Goal: Understand process/instructions: Learn how to perform a task or action

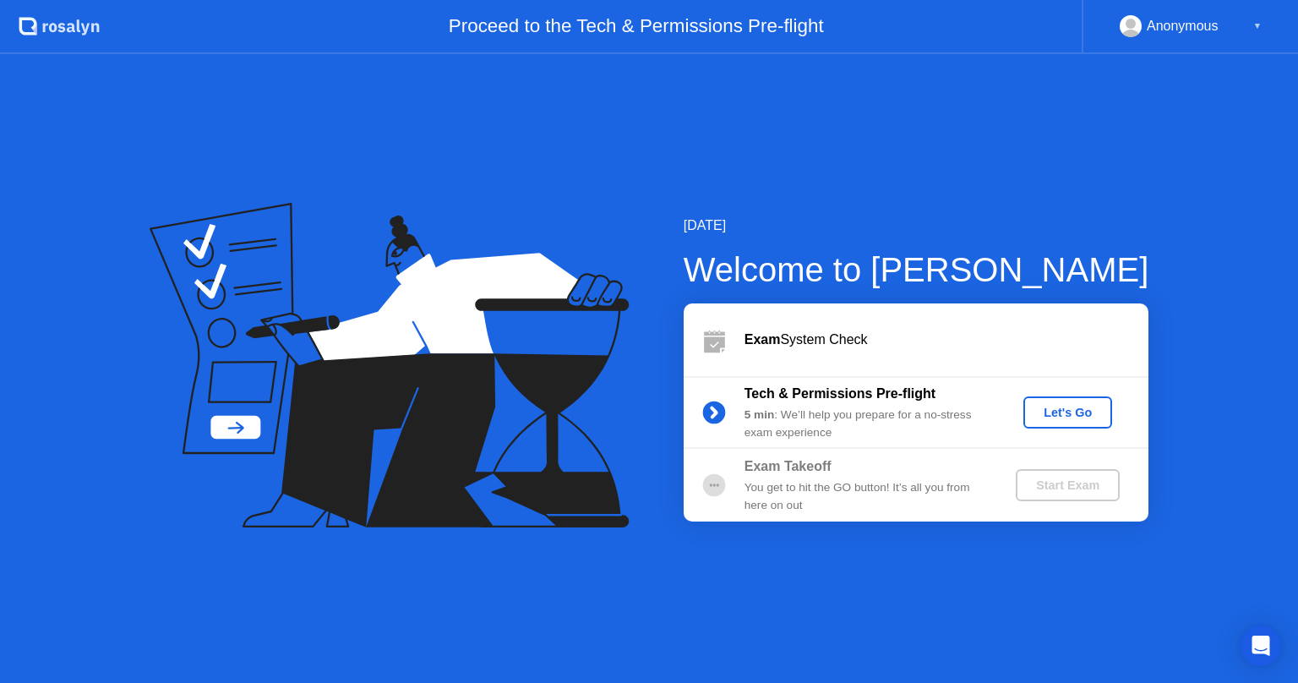
click at [1065, 410] on div "Let's Go" at bounding box center [1067, 413] width 75 height 14
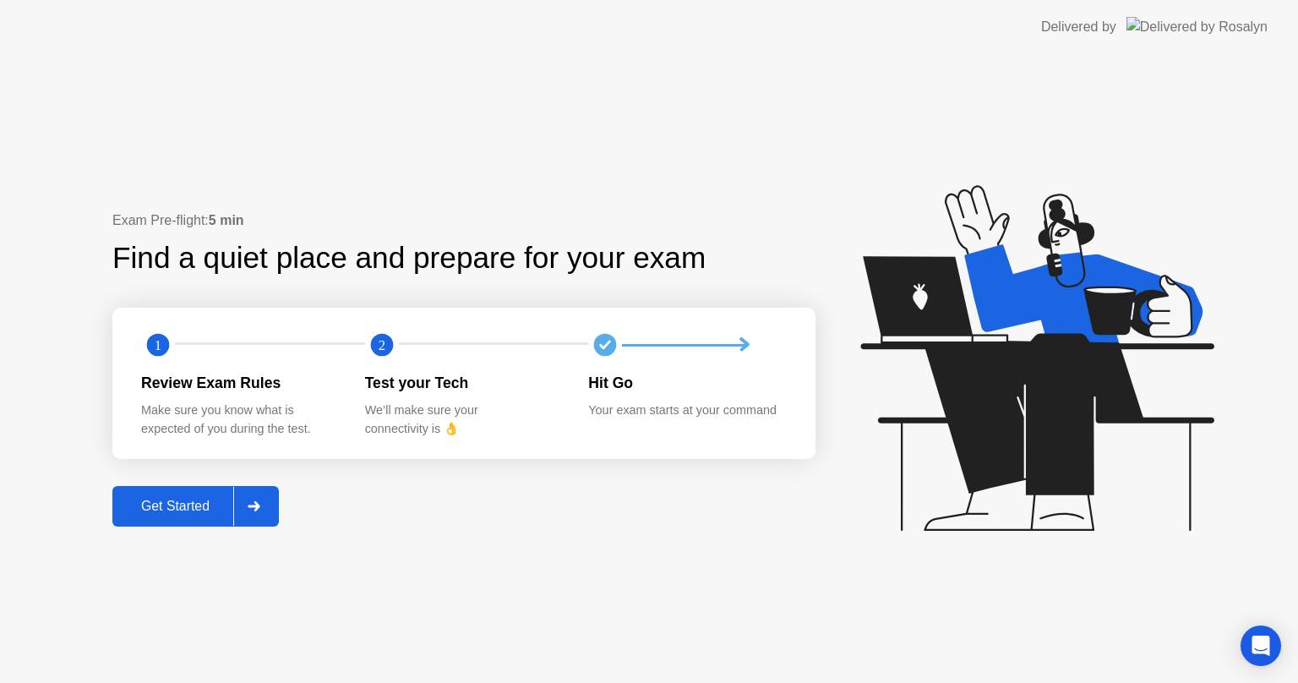
click at [168, 506] on div "Get Started" at bounding box center [175, 506] width 116 height 15
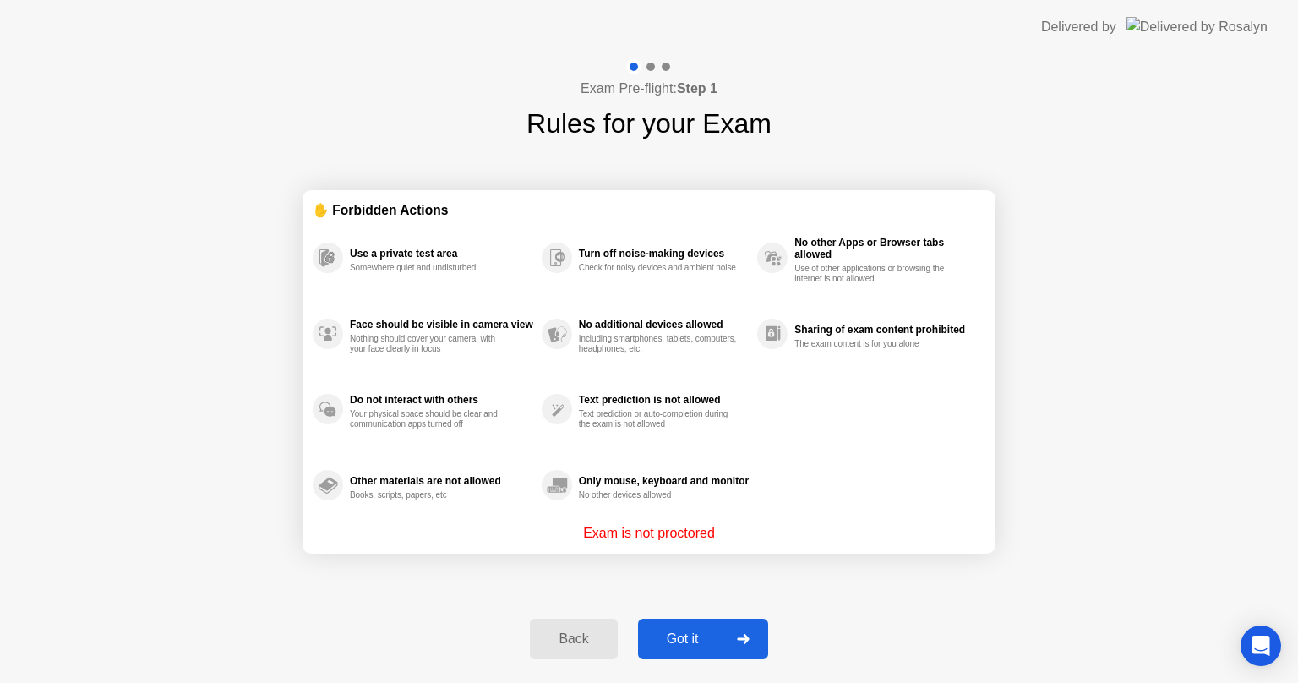
click at [684, 642] on div "Got it" at bounding box center [682, 638] width 79 height 15
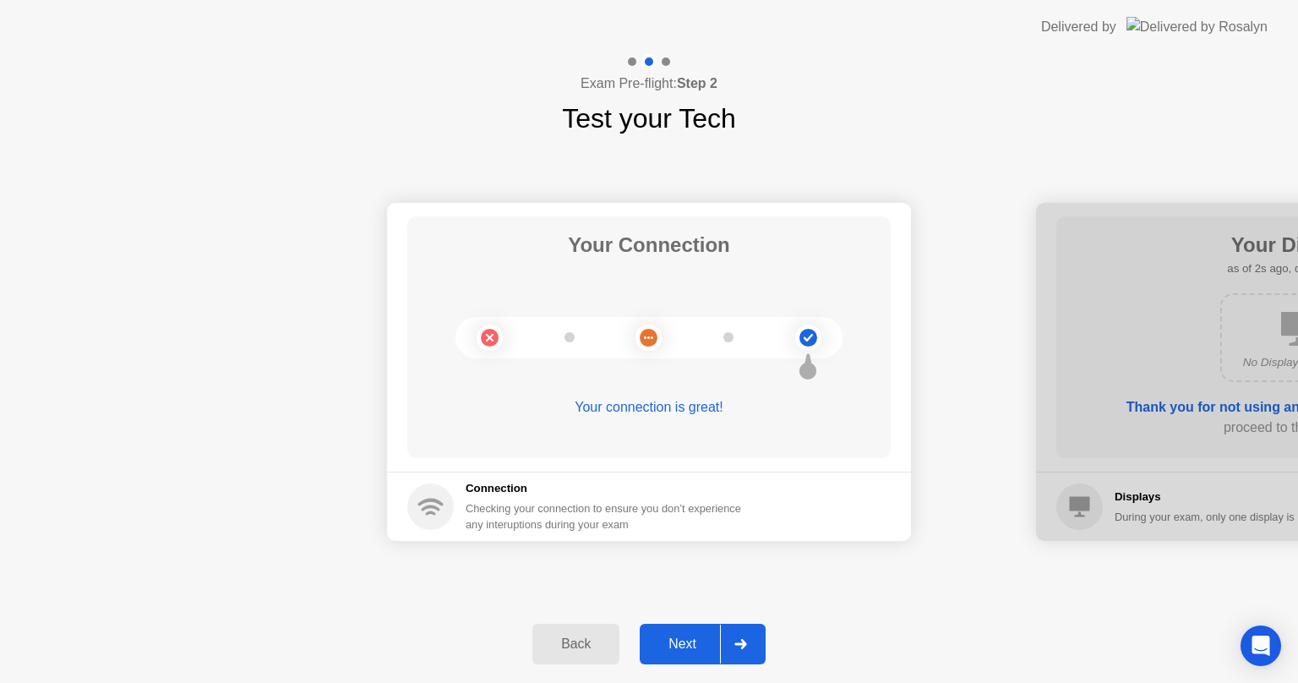
click at [702, 646] on div "Next" at bounding box center [682, 643] width 75 height 15
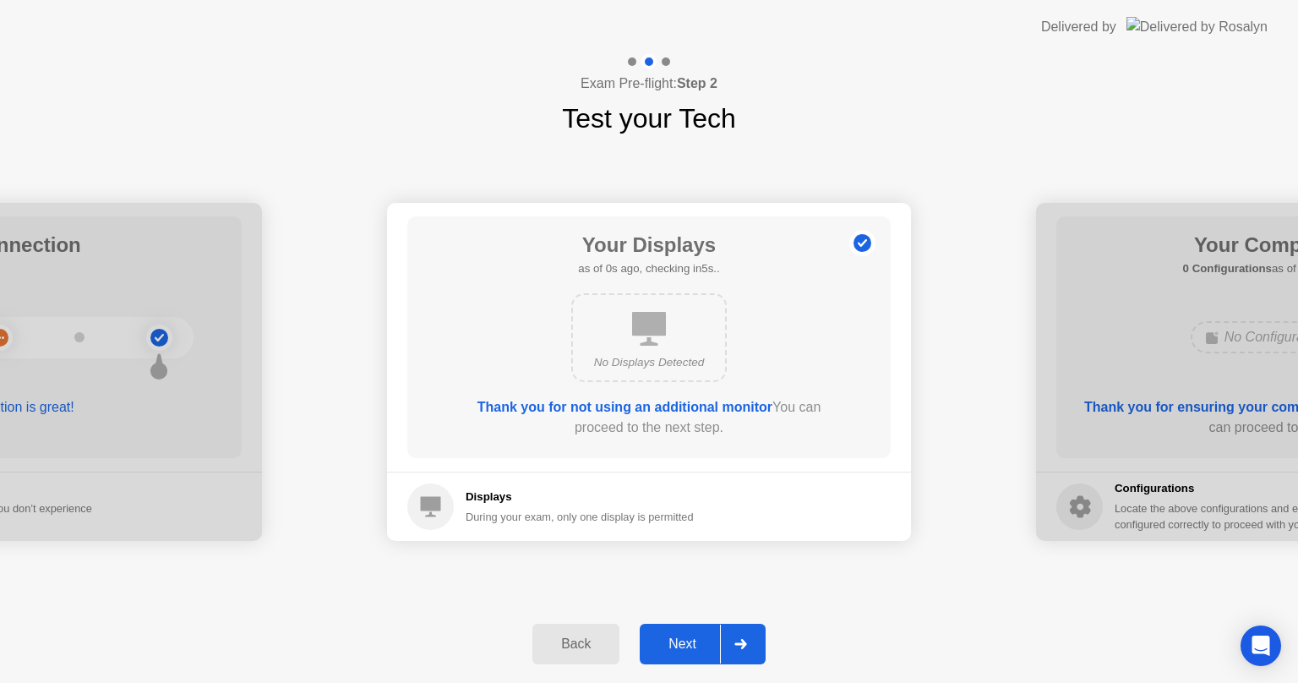
click at [673, 648] on div "Next" at bounding box center [682, 643] width 75 height 15
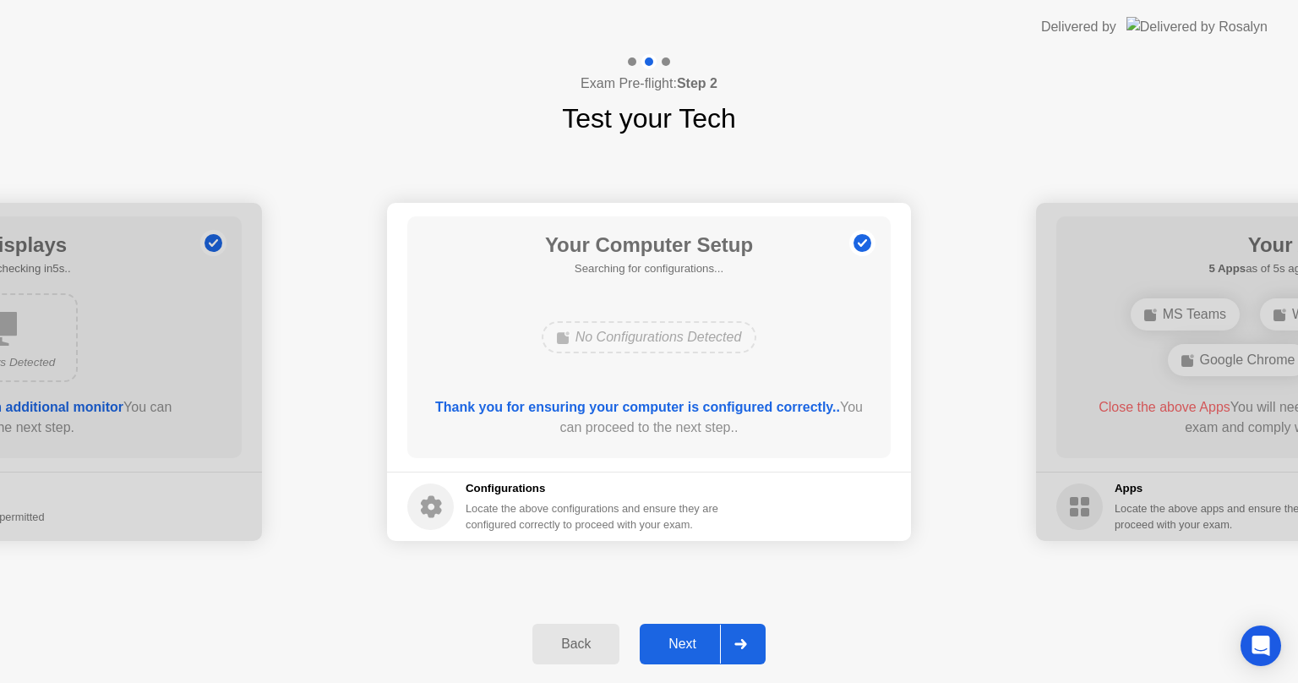
click at [745, 650] on div at bounding box center [740, 644] width 41 height 39
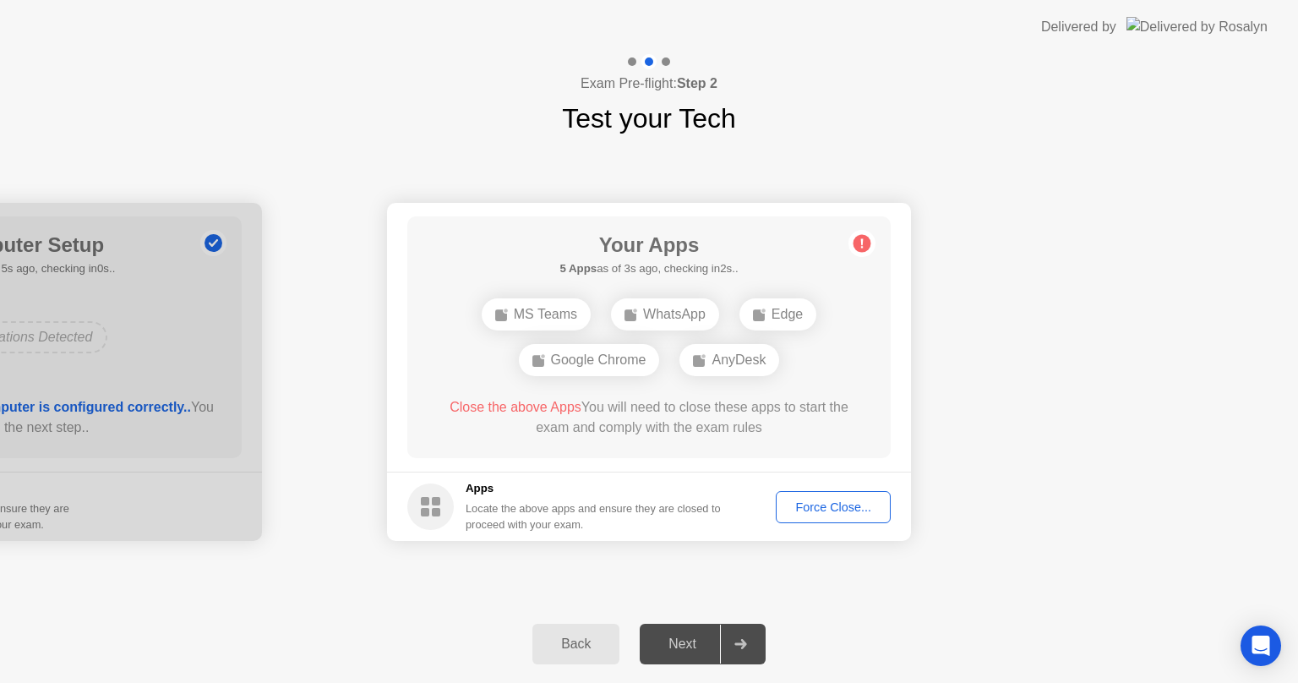
click at [852, 510] on div "Force Close..." at bounding box center [833, 507] width 103 height 14
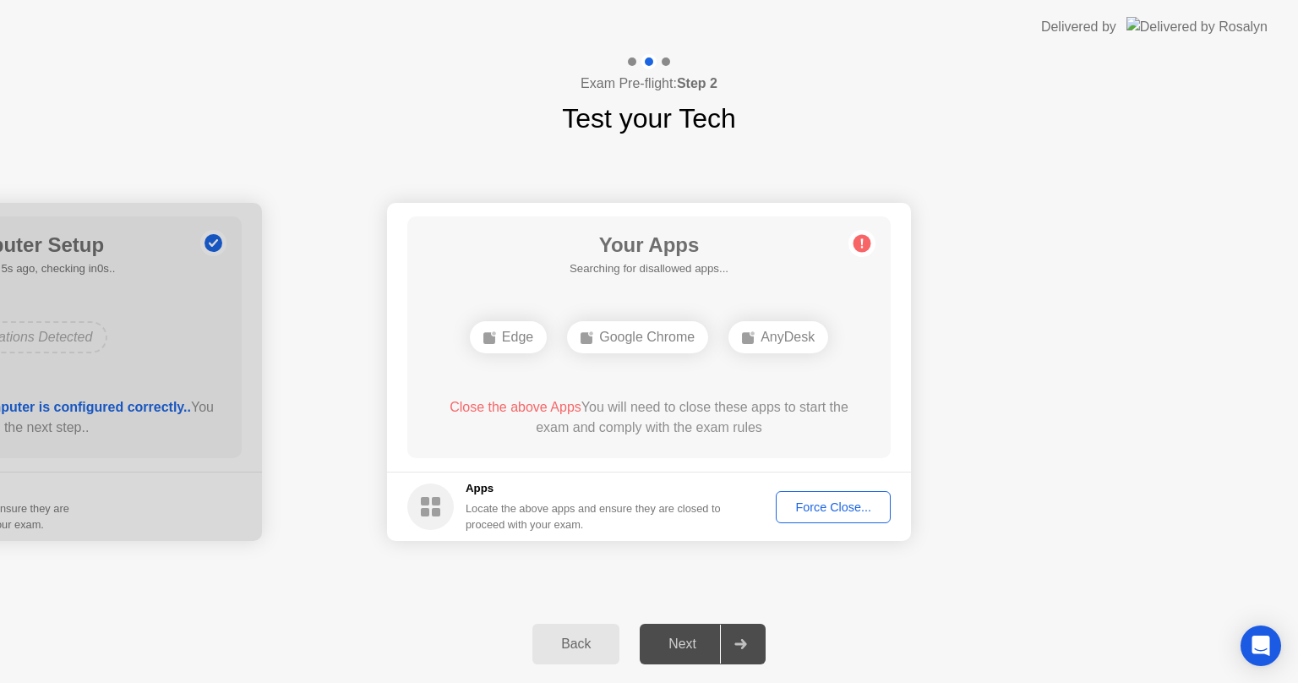
click at [817, 510] on div "Force Close..." at bounding box center [833, 507] width 103 height 14
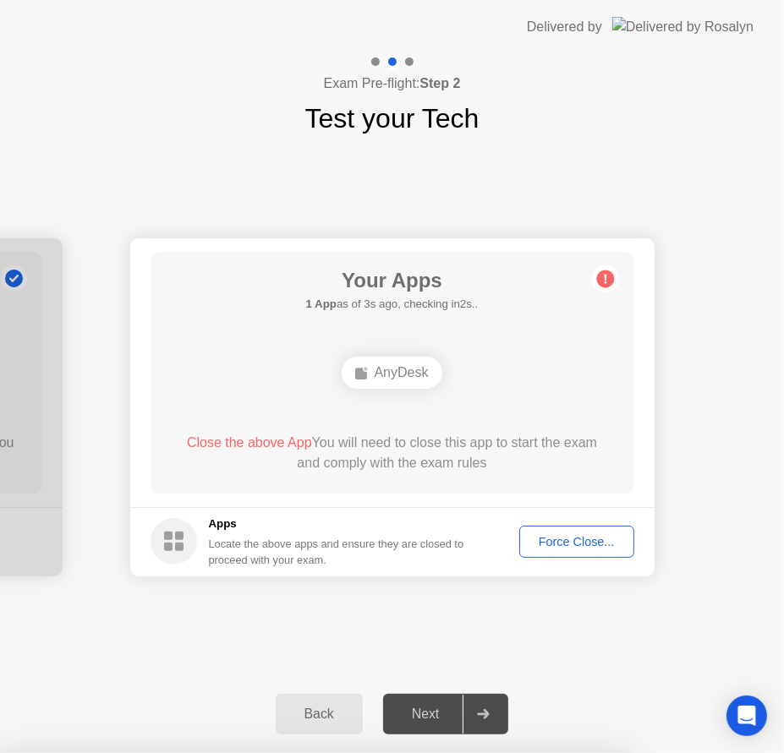
click at [551, 542] on div "Force Close..." at bounding box center [576, 542] width 103 height 14
drag, startPoint x: 456, startPoint y: 477, endPoint x: 462, endPoint y: 484, distance: 9.1
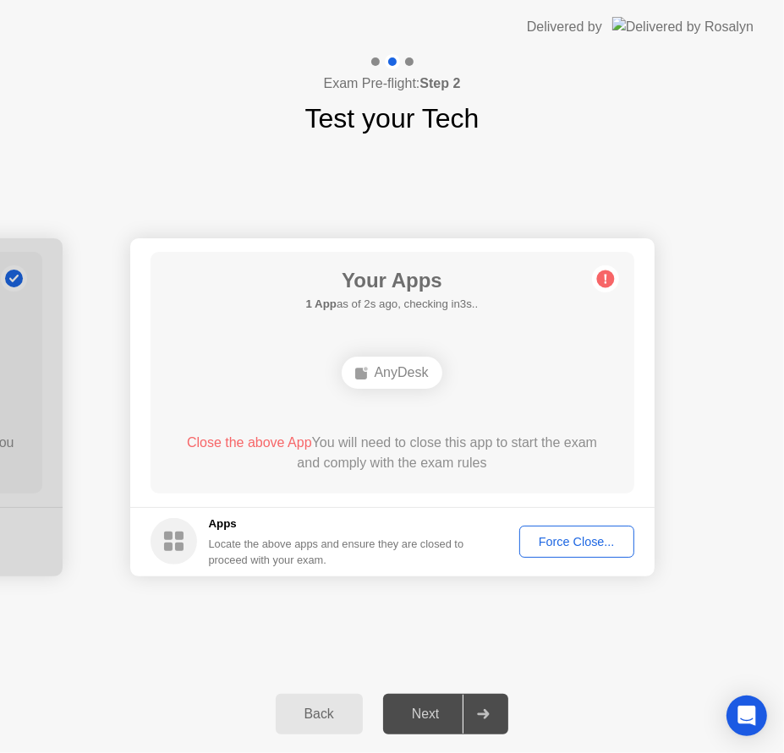
click at [396, 374] on div "AnyDesk" at bounding box center [391, 373] width 100 height 32
click at [396, 375] on div "AnyDesk" at bounding box center [391, 373] width 100 height 32
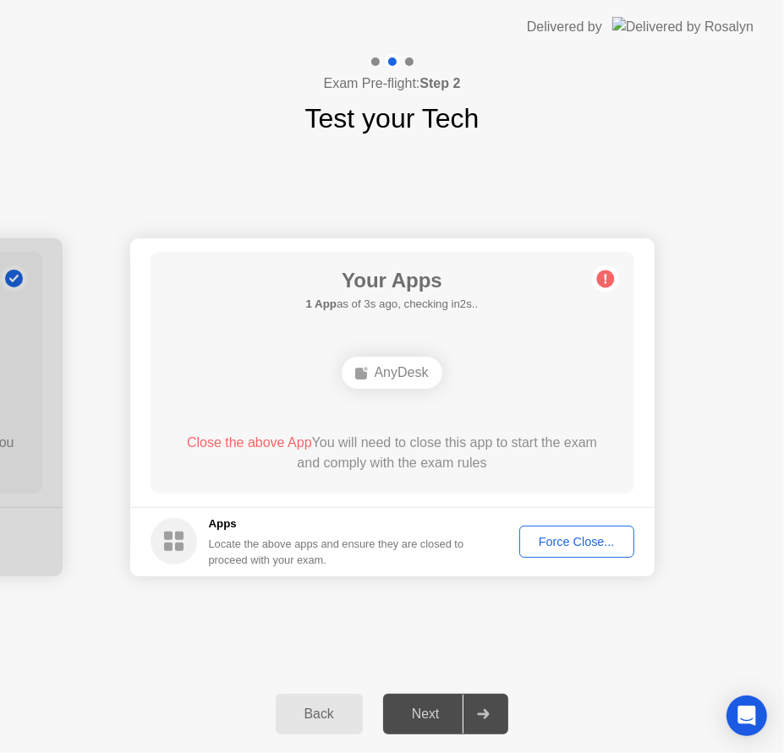
click at [396, 375] on div "AnyDesk" at bounding box center [391, 373] width 100 height 32
drag, startPoint x: 489, startPoint y: 4, endPoint x: 497, endPoint y: -4, distance: 12.0
click at [497, 0] on html "Delivered by Exam Pre-flight: Step 2 Test your Tech Your Connection Your connec…" at bounding box center [392, 376] width 784 height 753
click at [586, 531] on button "Force Close..." at bounding box center [576, 542] width 115 height 32
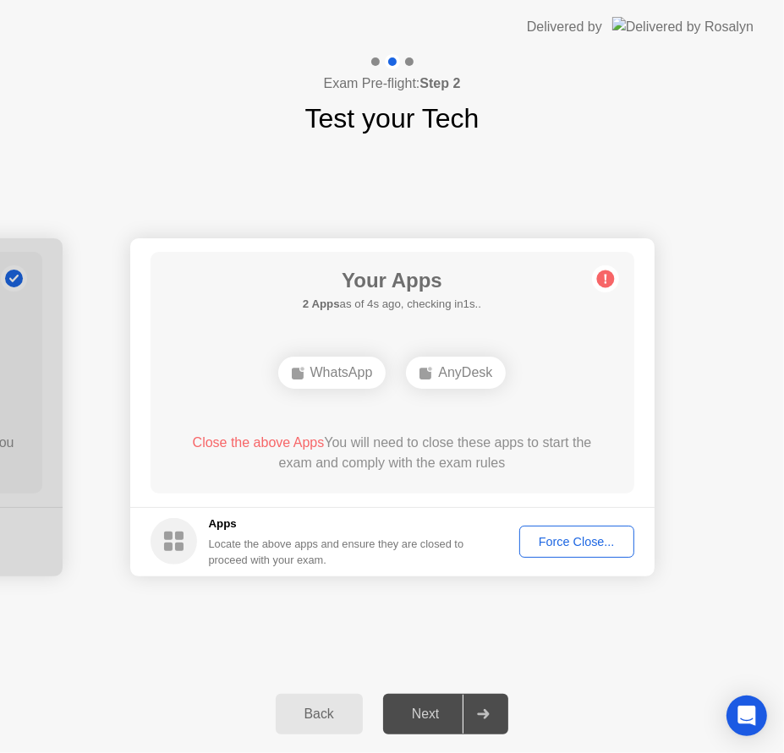
click at [550, 545] on div "Force Close..." at bounding box center [576, 542] width 103 height 14
click at [565, 540] on div "Force Close..." at bounding box center [576, 542] width 103 height 14
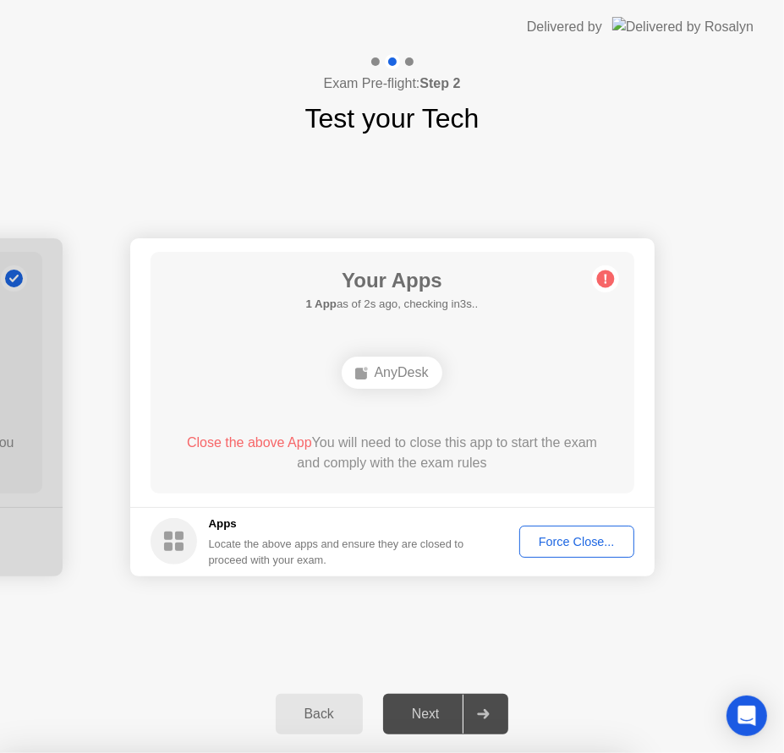
click at [605, 291] on icon at bounding box center [605, 278] width 27 height 27
click at [605, 286] on circle at bounding box center [605, 279] width 18 height 18
click at [604, 281] on circle at bounding box center [605, 279] width 18 height 18
click at [604, 277] on circle at bounding box center [605, 279] width 18 height 18
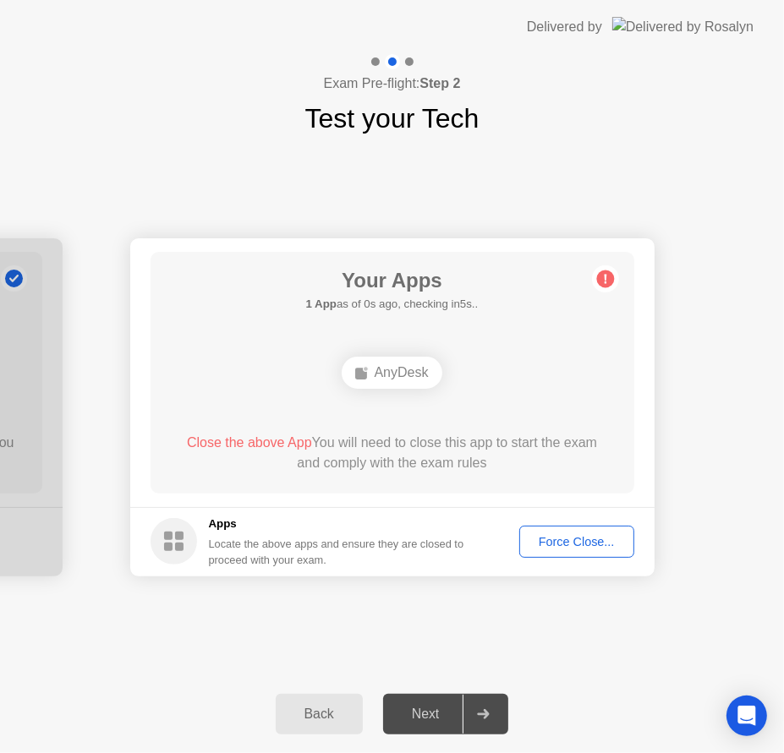
click at [561, 544] on div "Force Close..." at bounding box center [576, 542] width 103 height 14
click at [571, 535] on div "Force Close..." at bounding box center [576, 542] width 103 height 14
